Goal: Task Accomplishment & Management: Complete application form

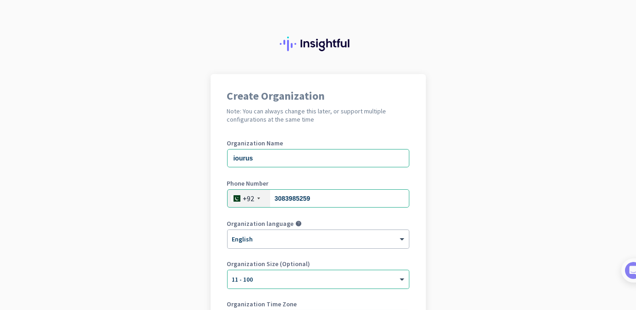
scroll to position [60, 0]
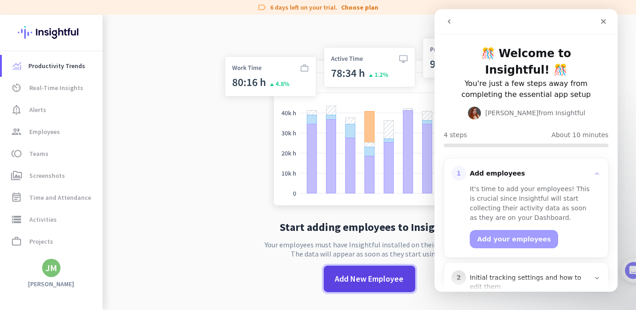
click at [367, 279] on span "Add New Employee" at bounding box center [369, 279] width 69 height 12
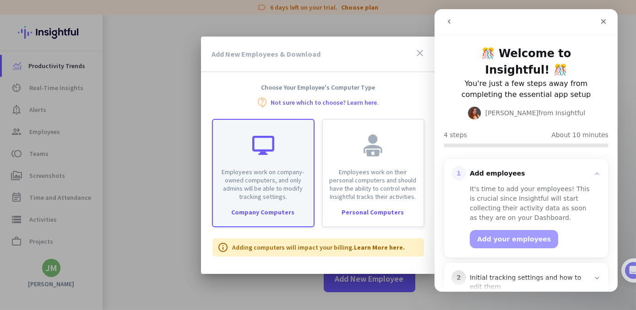
click at [270, 195] on p "Employees work on company-owned computers, and only admins will be able to modi…" at bounding box center [263, 184] width 90 height 33
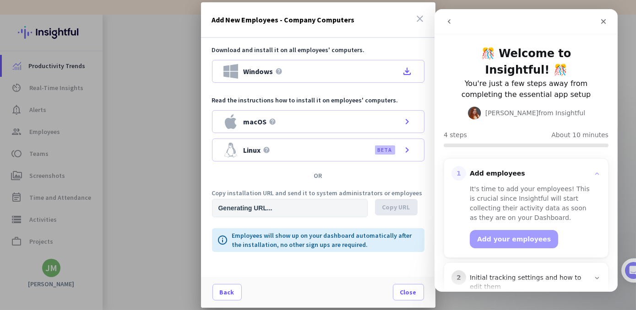
type input "[URL][DOMAIN_NAME]"
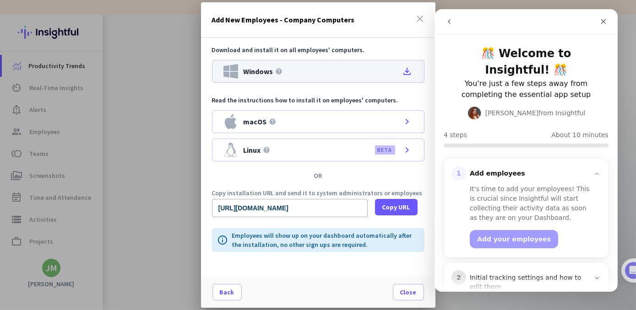
click at [406, 71] on icon "file_download" at bounding box center [407, 71] width 11 height 11
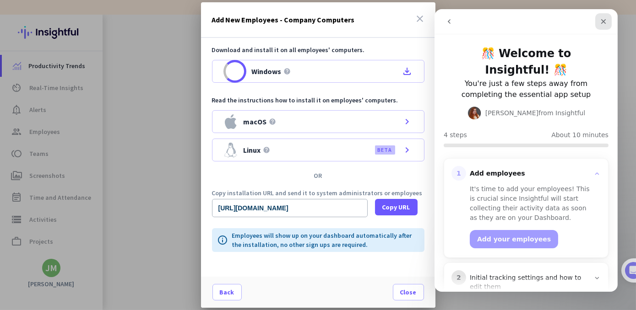
click at [604, 21] on icon "Close" at bounding box center [603, 21] width 5 height 5
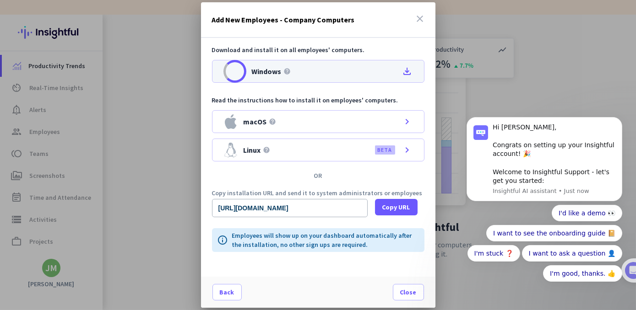
click at [407, 71] on icon "file_download" at bounding box center [407, 71] width 11 height 11
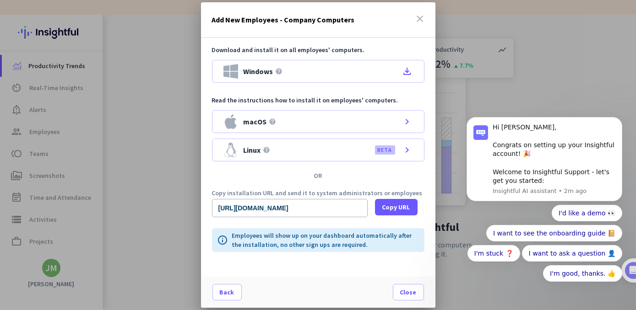
click at [380, 134] on div "Download and install it on all employees' computers. Windows help file_download…" at bounding box center [318, 103] width 212 height 116
click at [419, 18] on icon "close" at bounding box center [420, 18] width 11 height 11
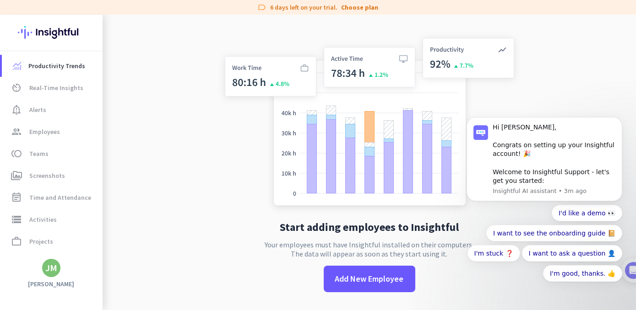
click at [211, 167] on app-no-employees "Start adding employees to Insightful Your employees must have Insightful instal…" at bounding box center [369, 170] width 533 height 310
click at [619, 118] on icon "Dismiss notification" at bounding box center [619, 119] width 5 height 5
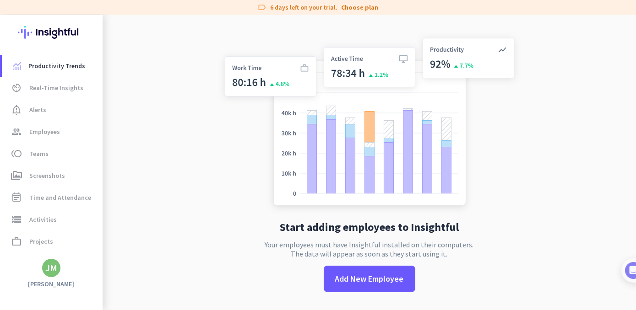
click at [205, 151] on app-no-employees "Start adding employees to Insightful Your employees must have Insightful instal…" at bounding box center [369, 170] width 533 height 310
click at [41, 138] on link "group Employees" at bounding box center [52, 132] width 101 height 22
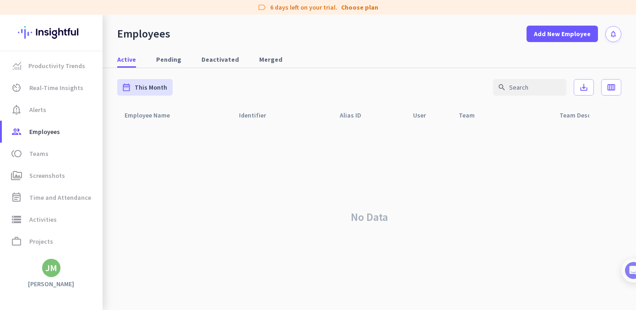
click at [402, 158] on div "No Data" at bounding box center [369, 217] width 504 height 186
click at [51, 129] on span "Employees" at bounding box center [44, 131] width 31 height 11
click at [561, 36] on span "Add New Employee" at bounding box center [562, 33] width 57 height 9
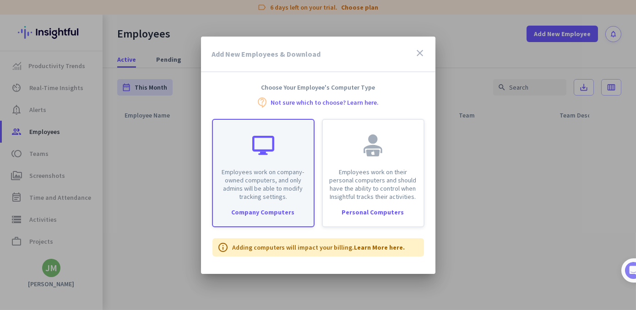
click at [267, 220] on div "Employees work on company-owned computers, and only admins will be able to modi…" at bounding box center [263, 173] width 103 height 109
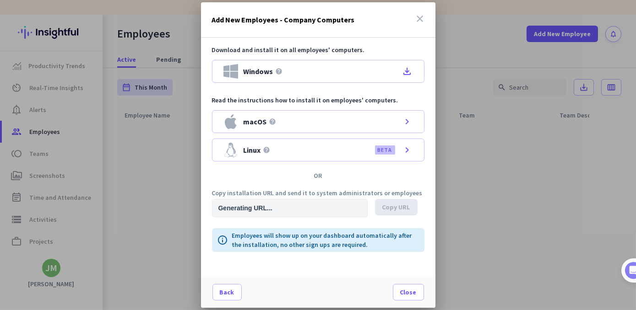
type input "[URL][DOMAIN_NAME]"
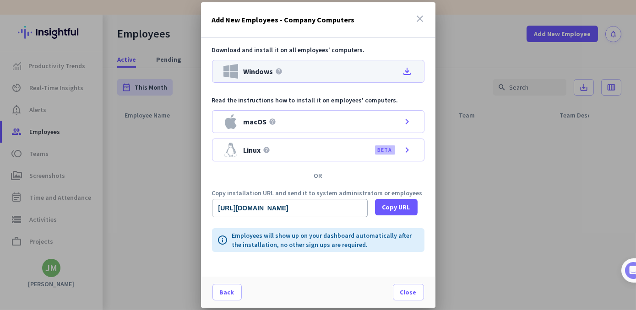
click at [408, 72] on icon "file_download" at bounding box center [407, 71] width 11 height 11
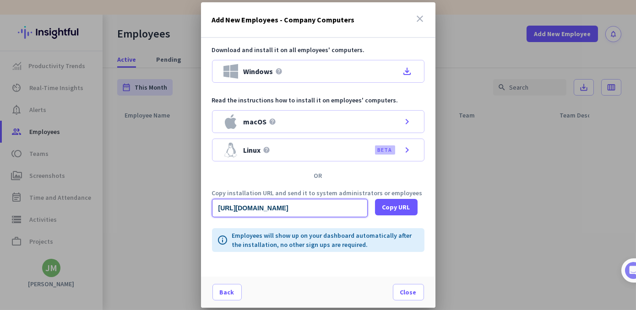
click at [314, 207] on input "[URL][DOMAIN_NAME]" at bounding box center [290, 208] width 156 height 18
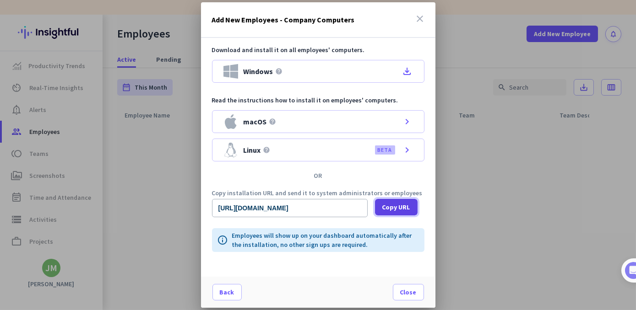
click at [394, 207] on span "Copy URL" at bounding box center [396, 207] width 28 height 9
click at [156, 188] on div at bounding box center [318, 155] width 636 height 310
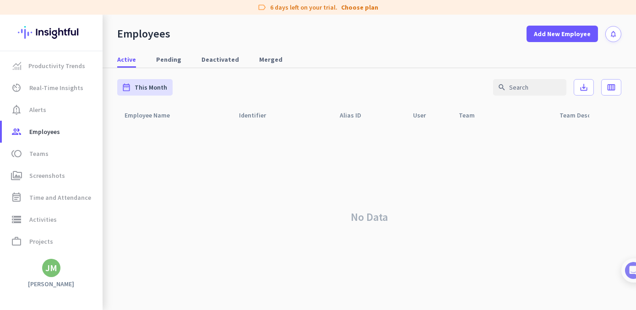
click at [211, 210] on div "No Data" at bounding box center [369, 217] width 504 height 186
